Goal: Entertainment & Leisure: Consume media (video, audio)

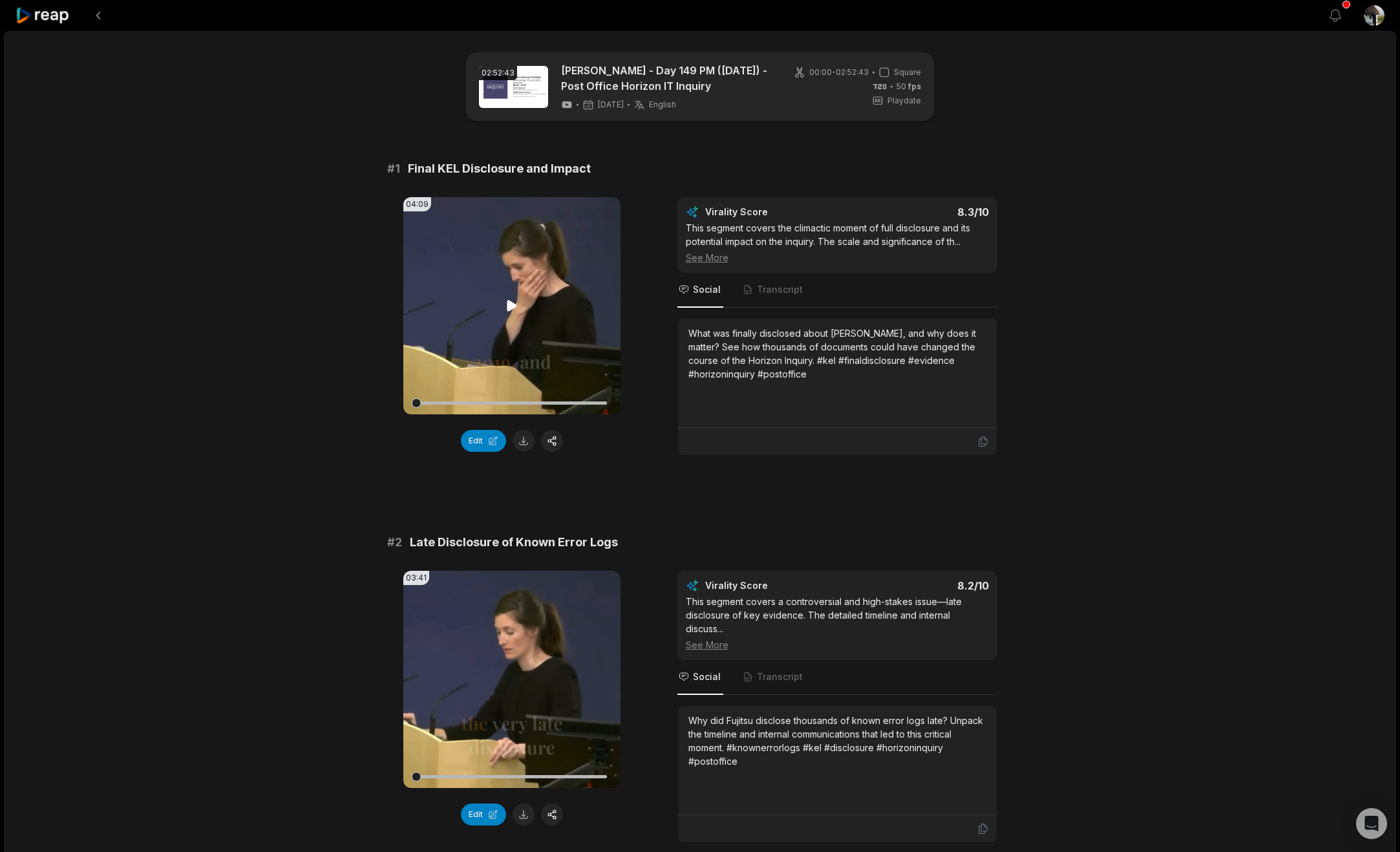
click at [506, 311] on icon at bounding box center [511, 305] width 10 height 11
click at [498, 414] on div at bounding box center [512, 403] width 191 height 22
click at [515, 405] on div at bounding box center [512, 403] width 191 height 3
click at [532, 405] on div at bounding box center [512, 403] width 191 height 3
click at [561, 405] on div at bounding box center [512, 403] width 191 height 3
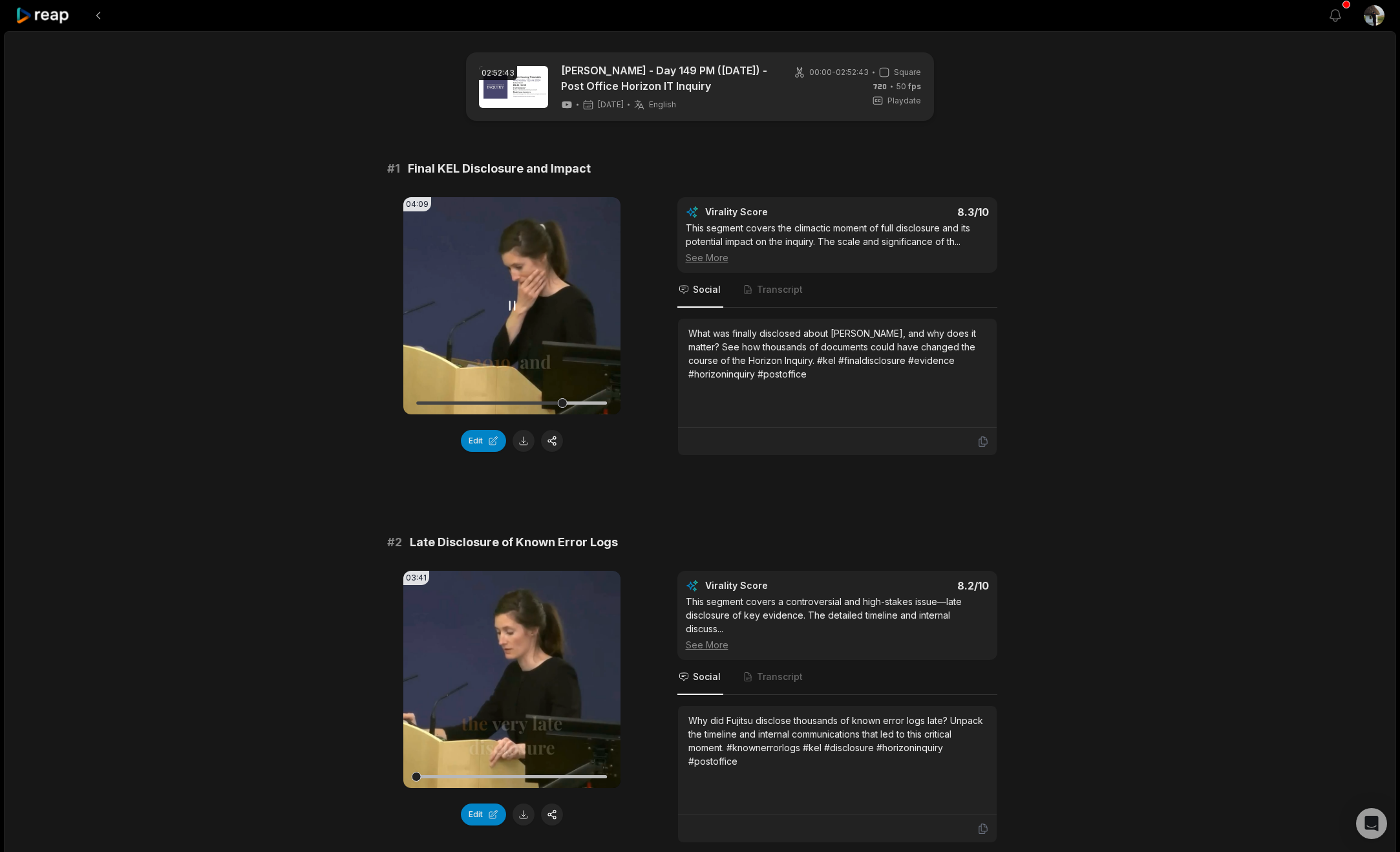
click at [572, 414] on div at bounding box center [512, 403] width 191 height 22
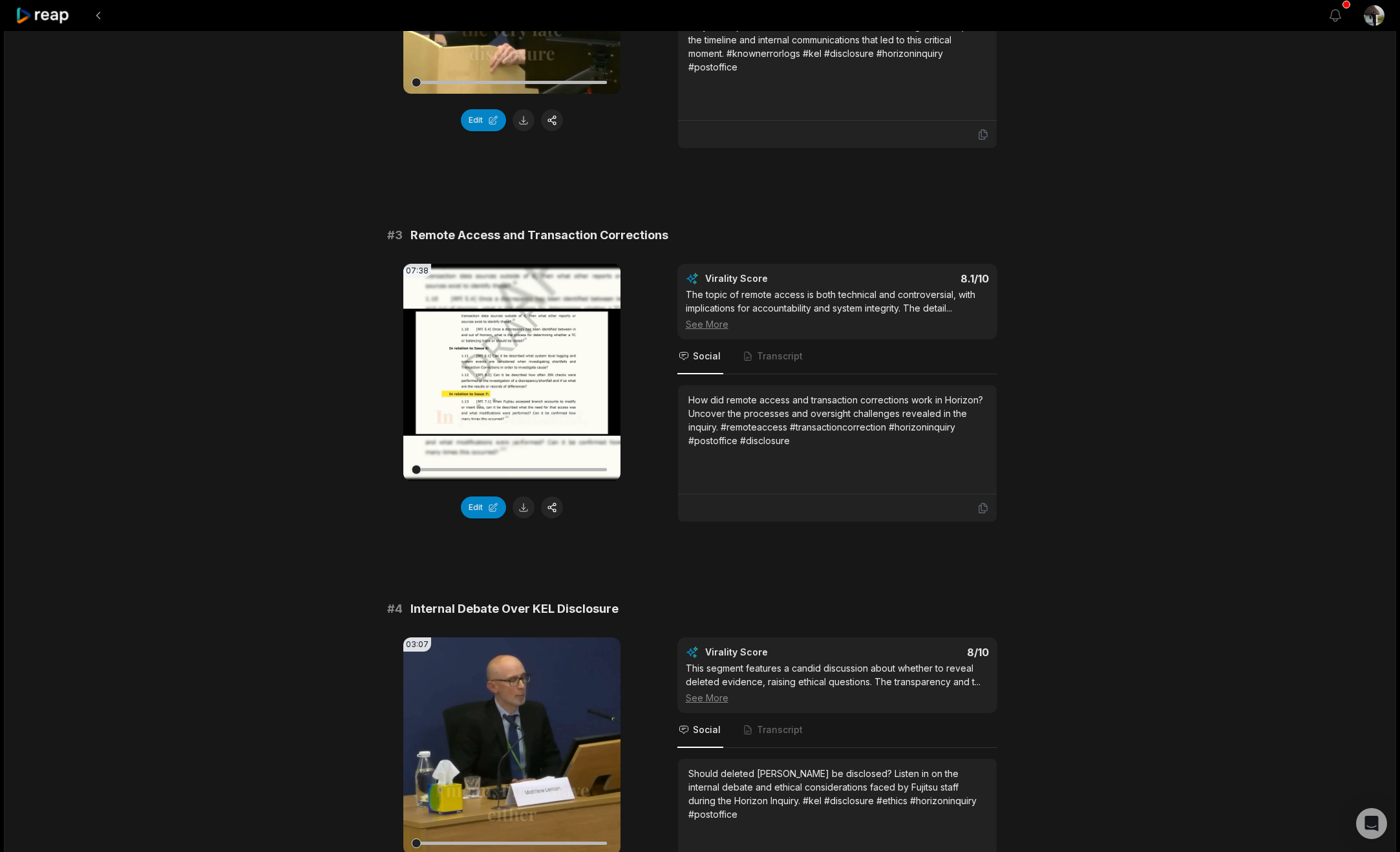
scroll to position [696, 0]
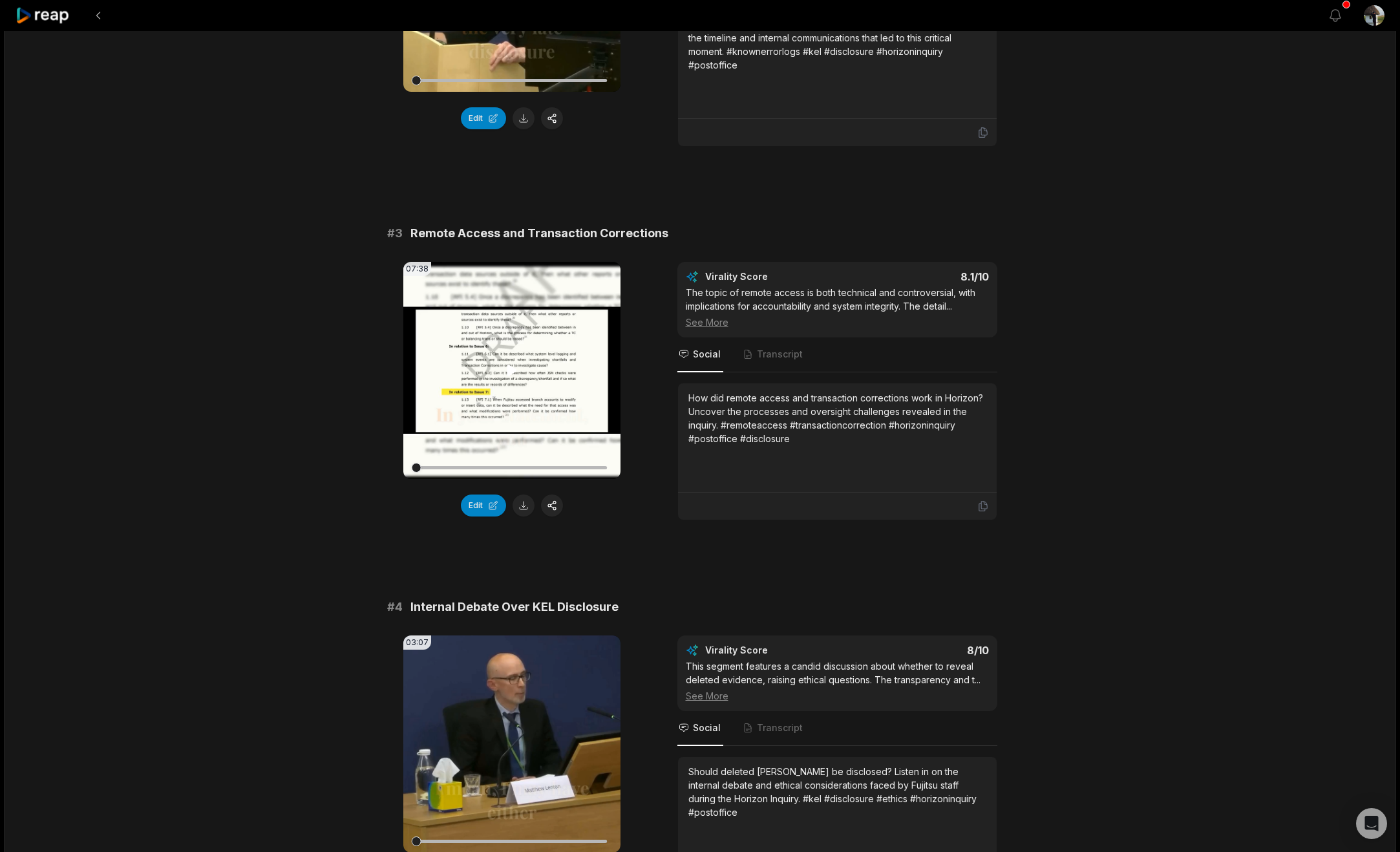
click at [506, 378] on icon at bounding box center [512, 371] width 15 height 15
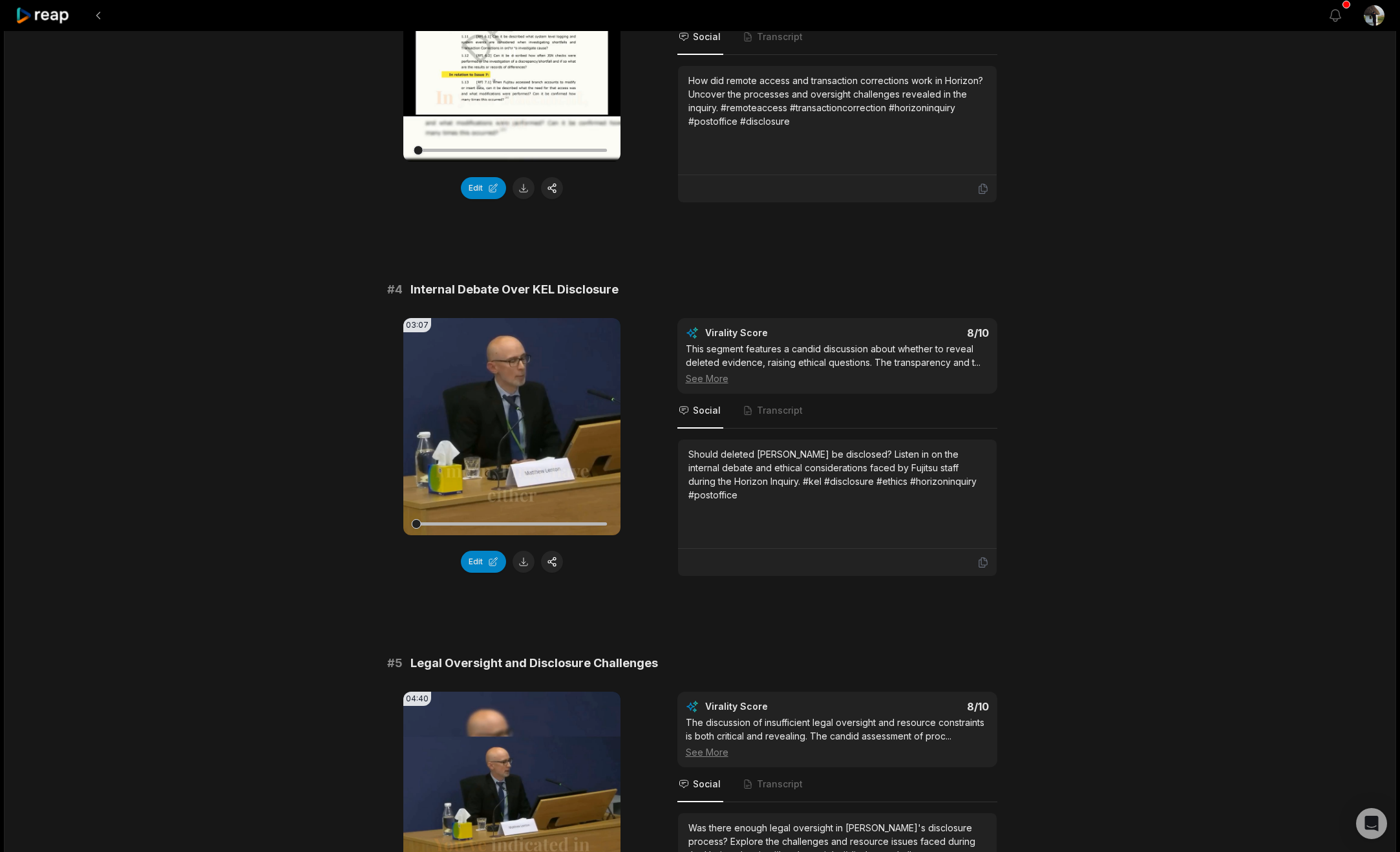
scroll to position [1028, 0]
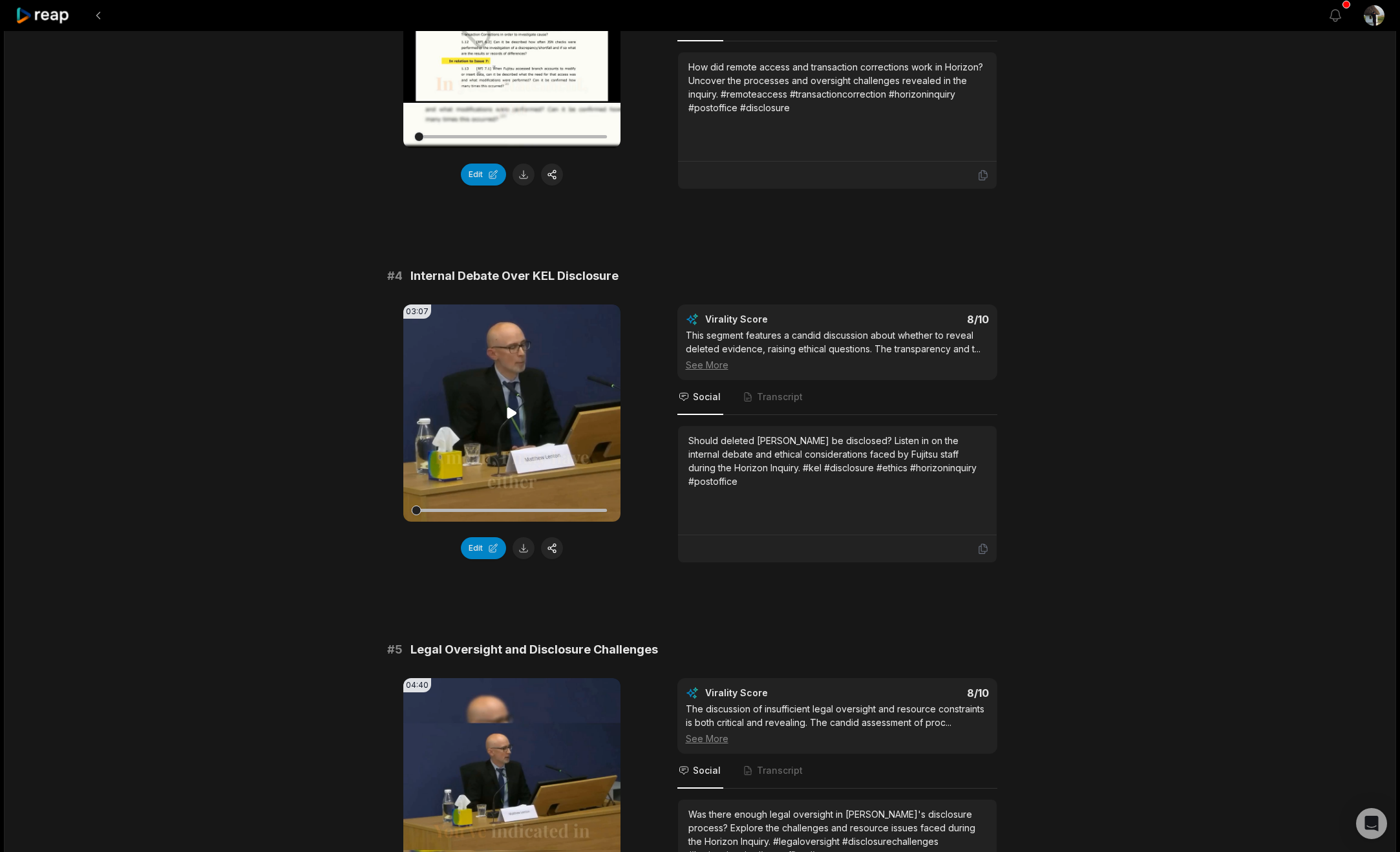
click at [511, 421] on icon at bounding box center [512, 413] width 15 height 15
click at [504, 421] on icon at bounding box center [512, 413] width 15 height 15
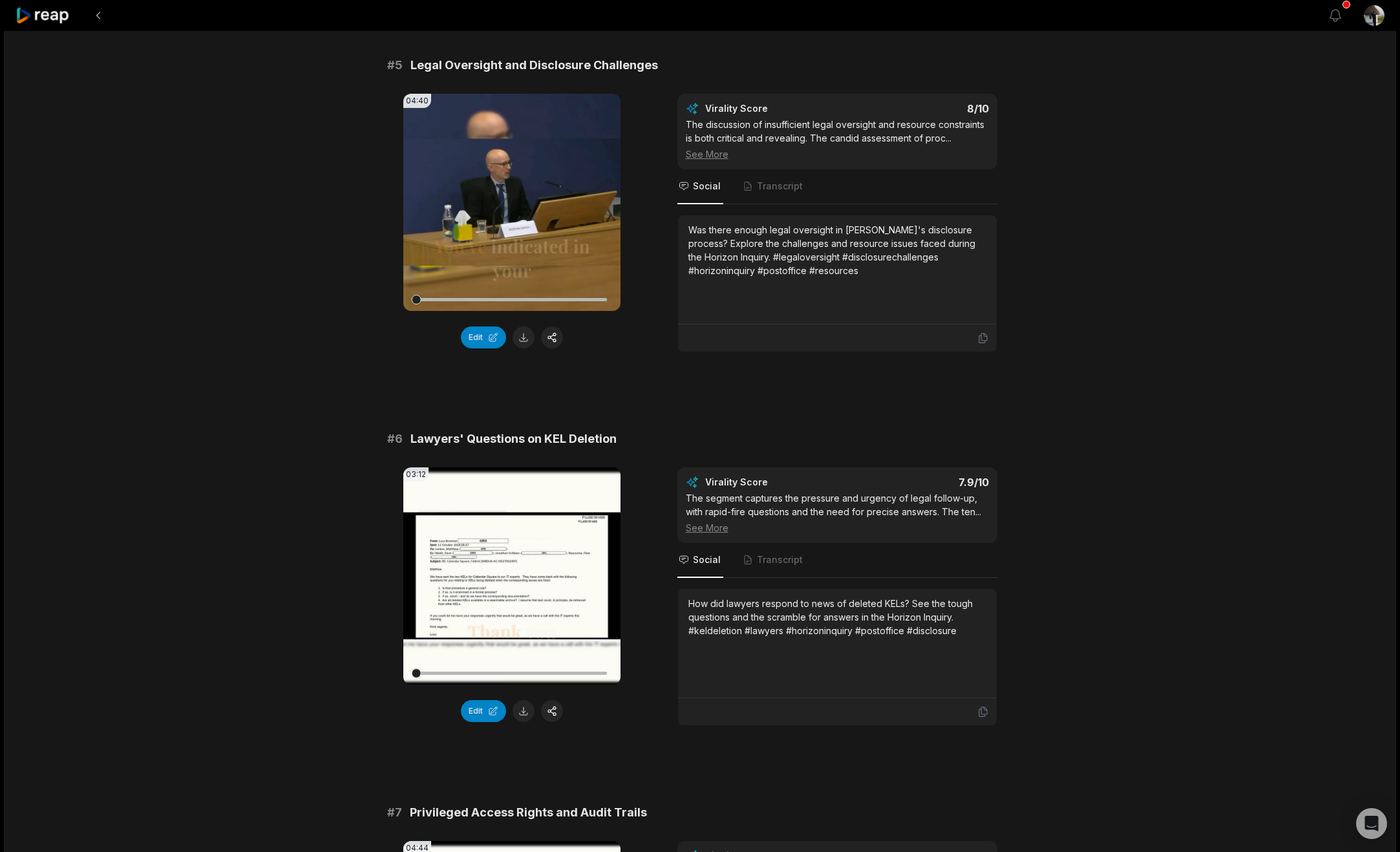
scroll to position [1640, 0]
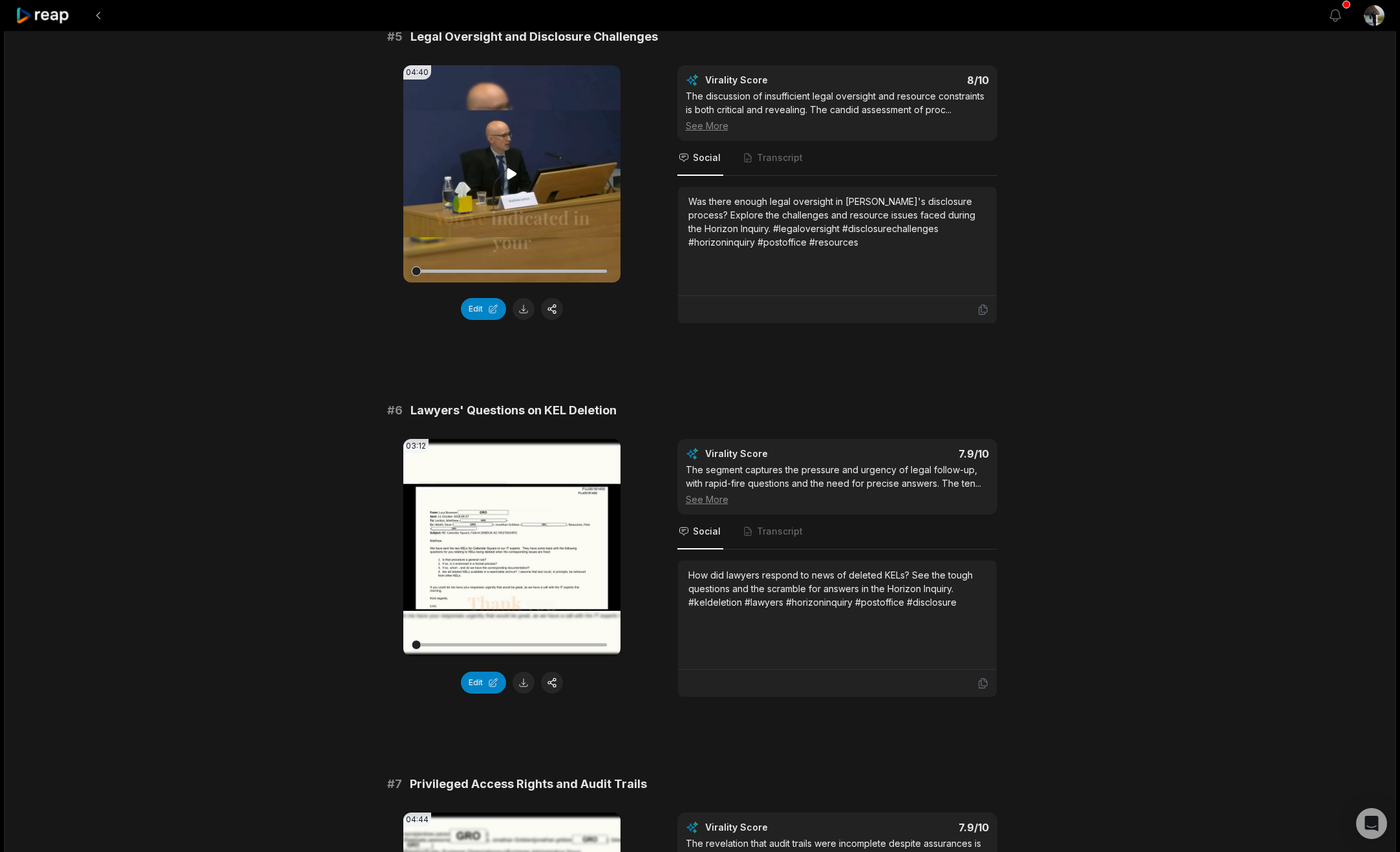
click at [508, 179] on icon at bounding box center [511, 173] width 10 height 11
click at [508, 182] on icon at bounding box center [512, 173] width 15 height 15
